Goal: Task Accomplishment & Management: Use online tool/utility

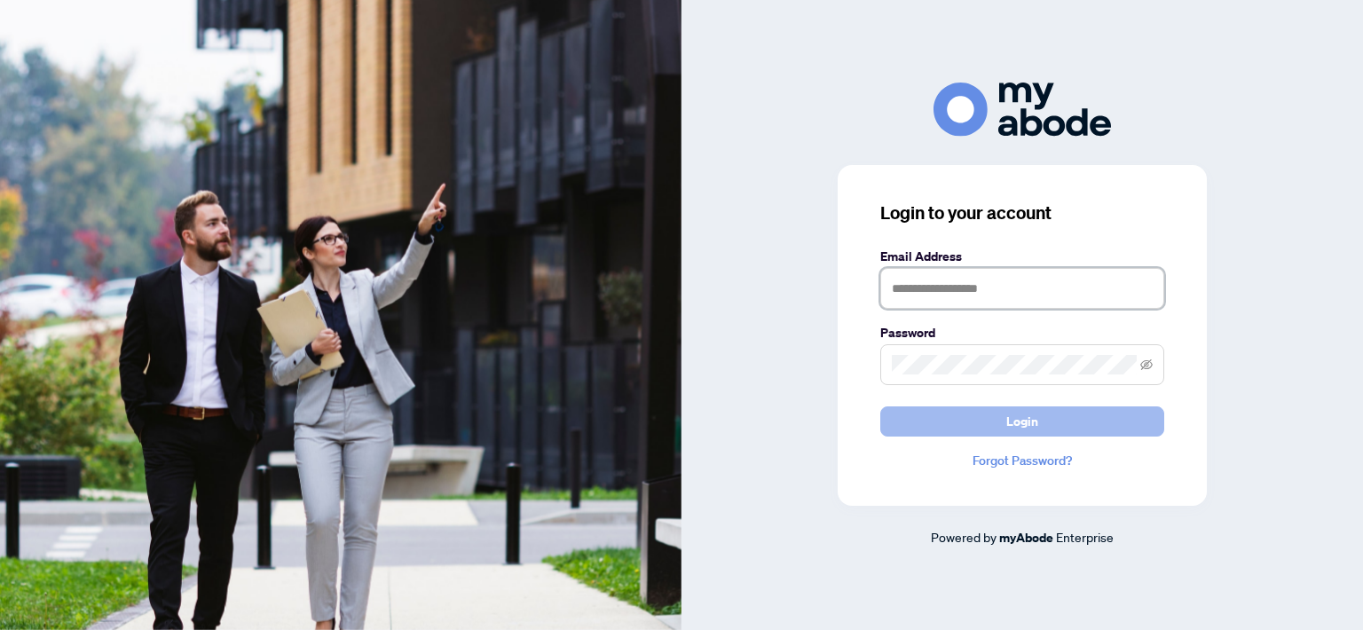
type input "**********"
click at [940, 431] on button "Login" at bounding box center [1022, 421] width 284 height 30
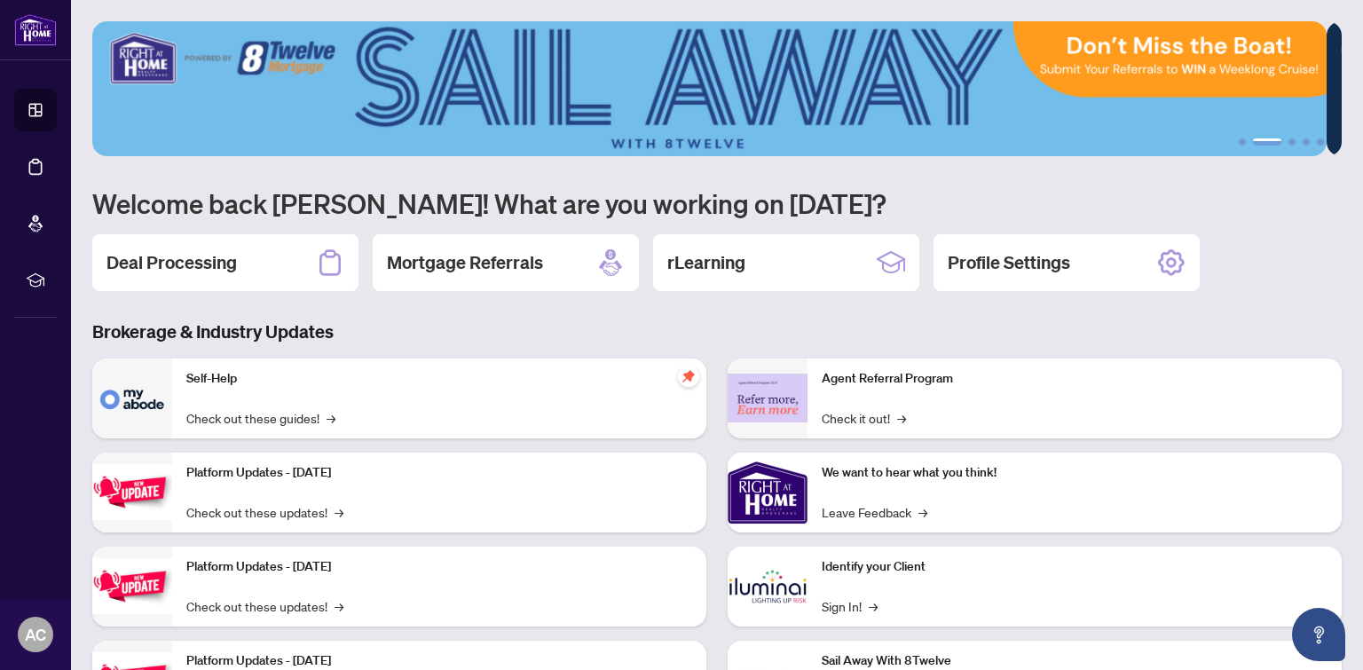
click at [201, 271] on h2 "Deal Processing" at bounding box center [171, 262] width 130 height 25
